Goal: Task Accomplishment & Management: Manage account settings

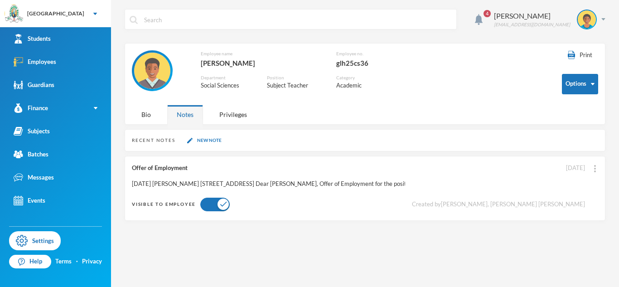
click at [145, 102] on div "Print Options Employee name [GEOGRAPHIC_DATA][PERSON_NAME] Employee no. glh25cs…" at bounding box center [365, 77] width 466 height 54
click at [149, 110] on div "Bio" at bounding box center [146, 114] width 29 height 19
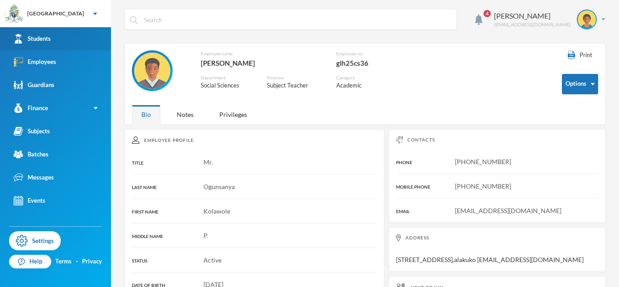
click at [58, 44] on link "Students" at bounding box center [55, 38] width 111 height 23
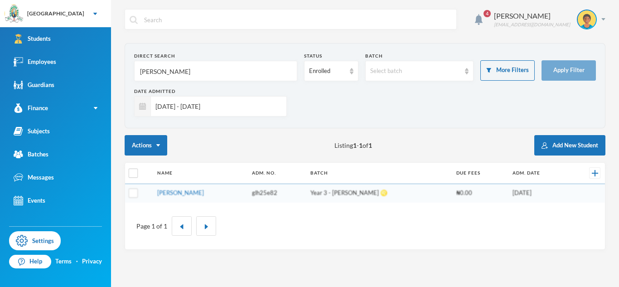
click at [193, 111] on input "[DATE] - [DATE]" at bounding box center [216, 106] width 131 height 20
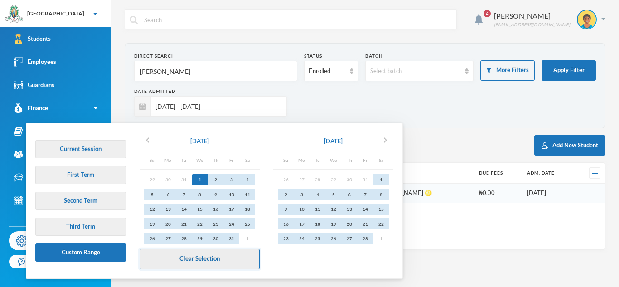
click at [193, 268] on button "Clear Selection" at bounding box center [200, 259] width 120 height 20
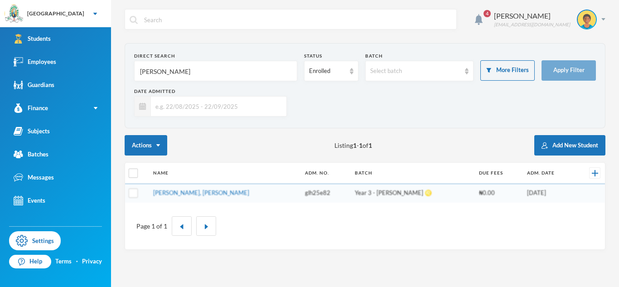
click at [151, 71] on input "[PERSON_NAME]" at bounding box center [215, 71] width 153 height 20
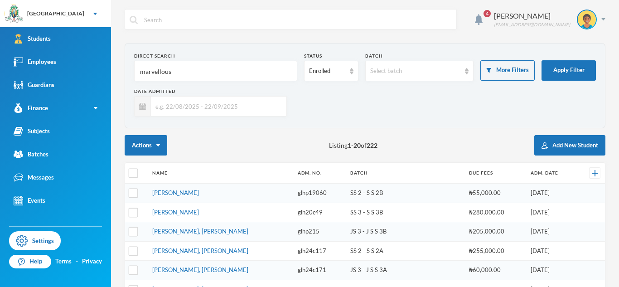
click at [160, 72] on input "marvellous" at bounding box center [215, 71] width 153 height 20
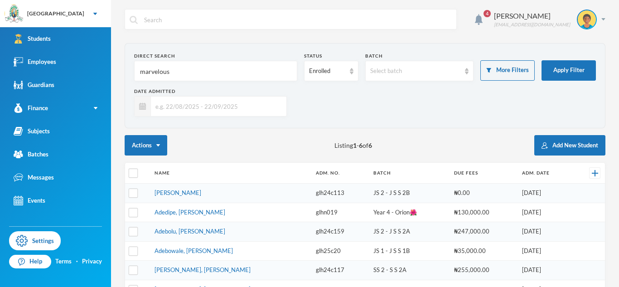
click at [160, 72] on input "marvelous" at bounding box center [215, 71] width 153 height 20
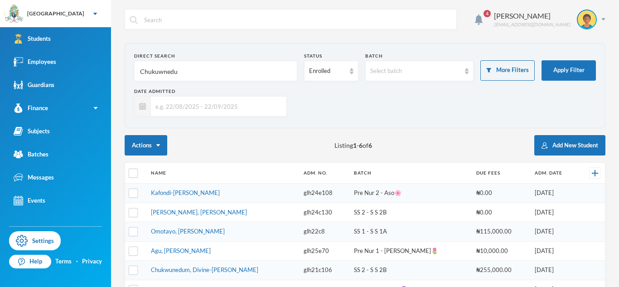
type input "Chukuwnedum"
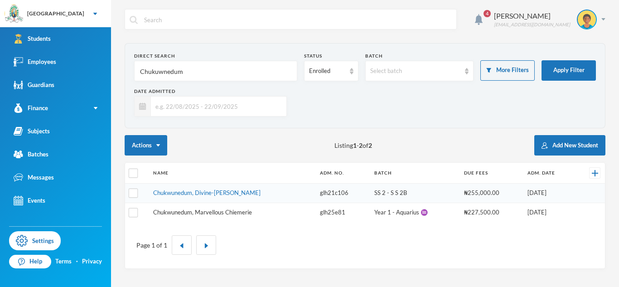
click at [180, 213] on link "Chukwunedum, Marvellous Chiemerie" at bounding box center [202, 211] width 99 height 7
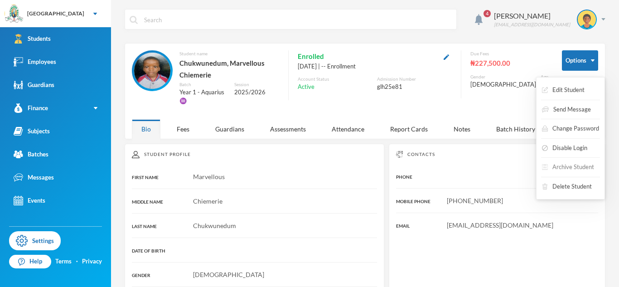
click at [571, 160] on button "Archive Student" at bounding box center [568, 167] width 54 height 16
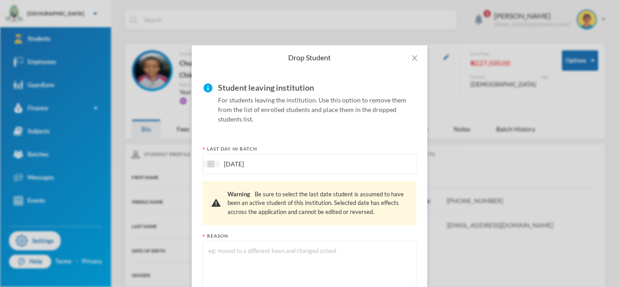
click at [329, 250] on textarea at bounding box center [309, 269] width 204 height 49
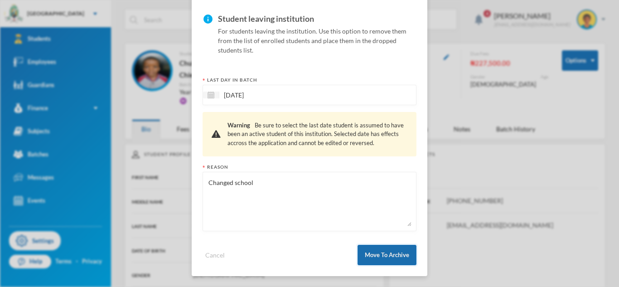
type textarea "Changed school"
click at [391, 262] on button "Move To Archive" at bounding box center [386, 255] width 59 height 20
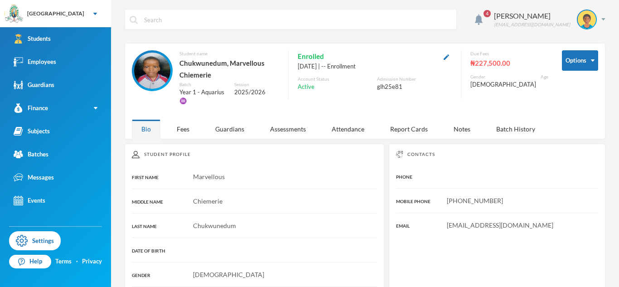
scroll to position [24, 0]
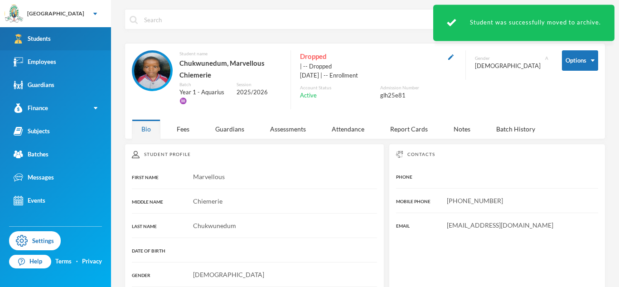
click at [93, 34] on link "Students" at bounding box center [55, 38] width 111 height 23
